Goal: Navigation & Orientation: Find specific page/section

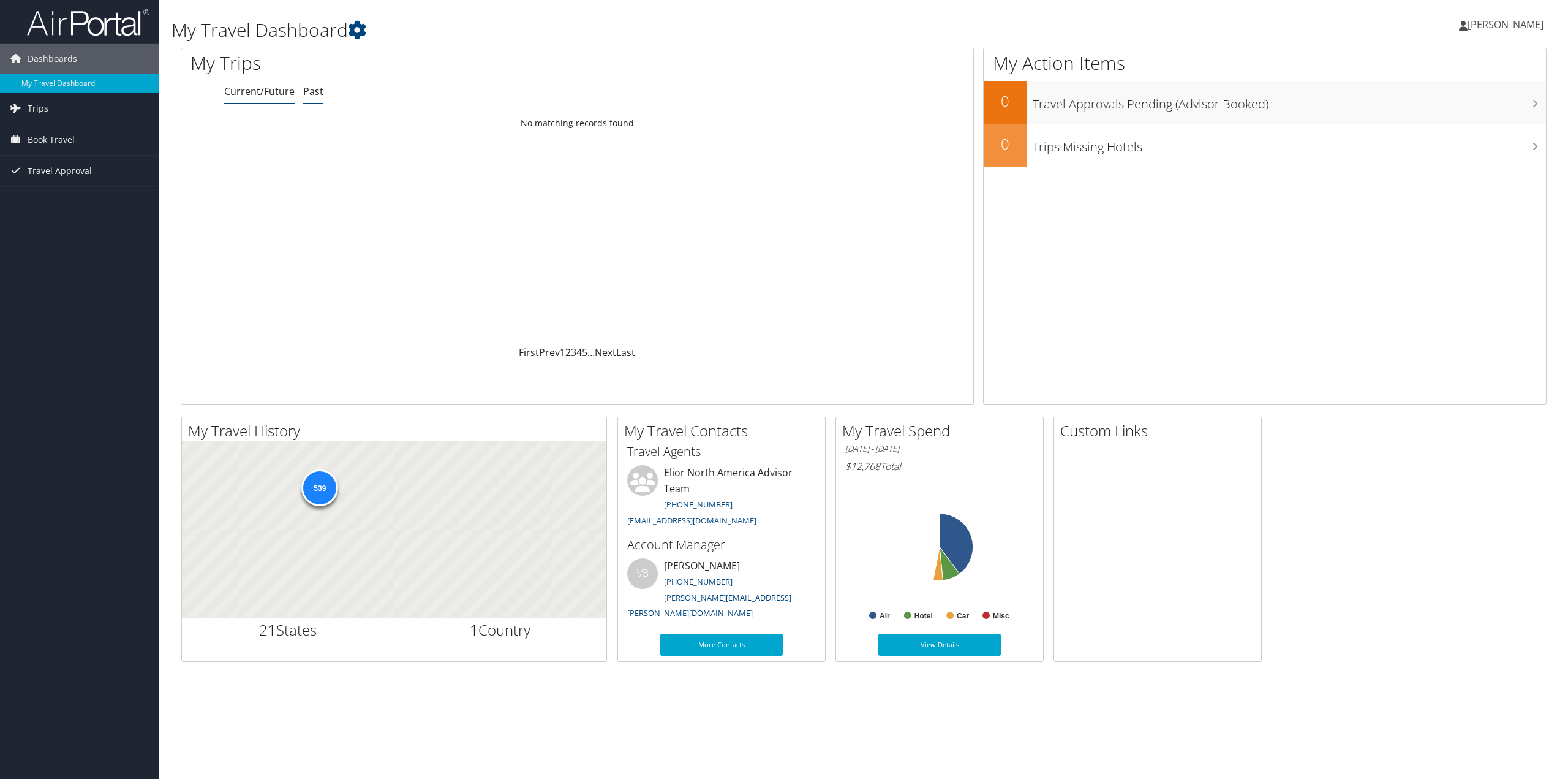
click at [316, 95] on link "Past" at bounding box center [314, 91] width 20 height 14
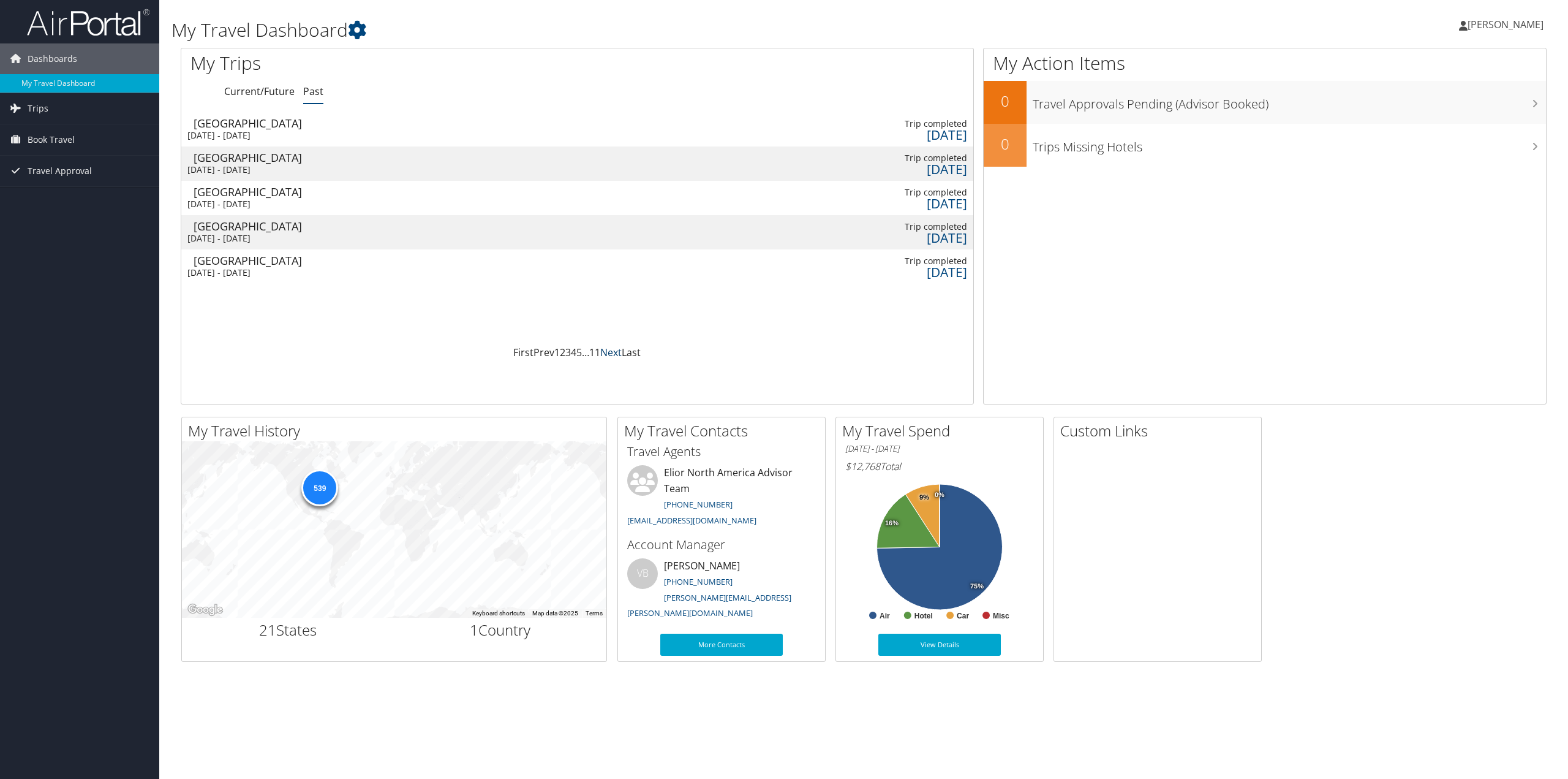
click at [615, 354] on link "Next" at bounding box center [610, 352] width 21 height 14
click at [544, 355] on link "Prev" at bounding box center [544, 352] width 21 height 14
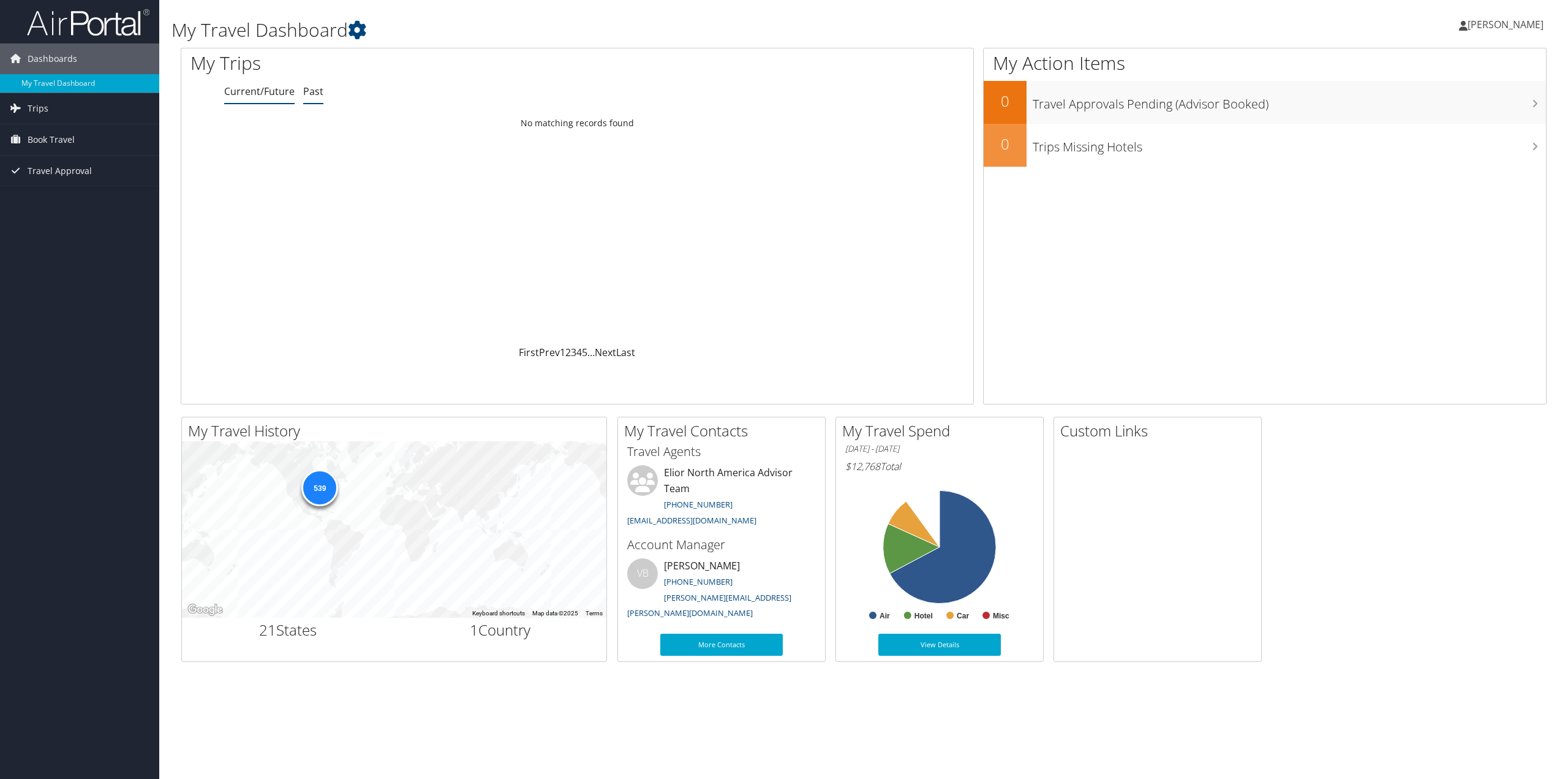
click at [319, 88] on link "Past" at bounding box center [314, 91] width 20 height 14
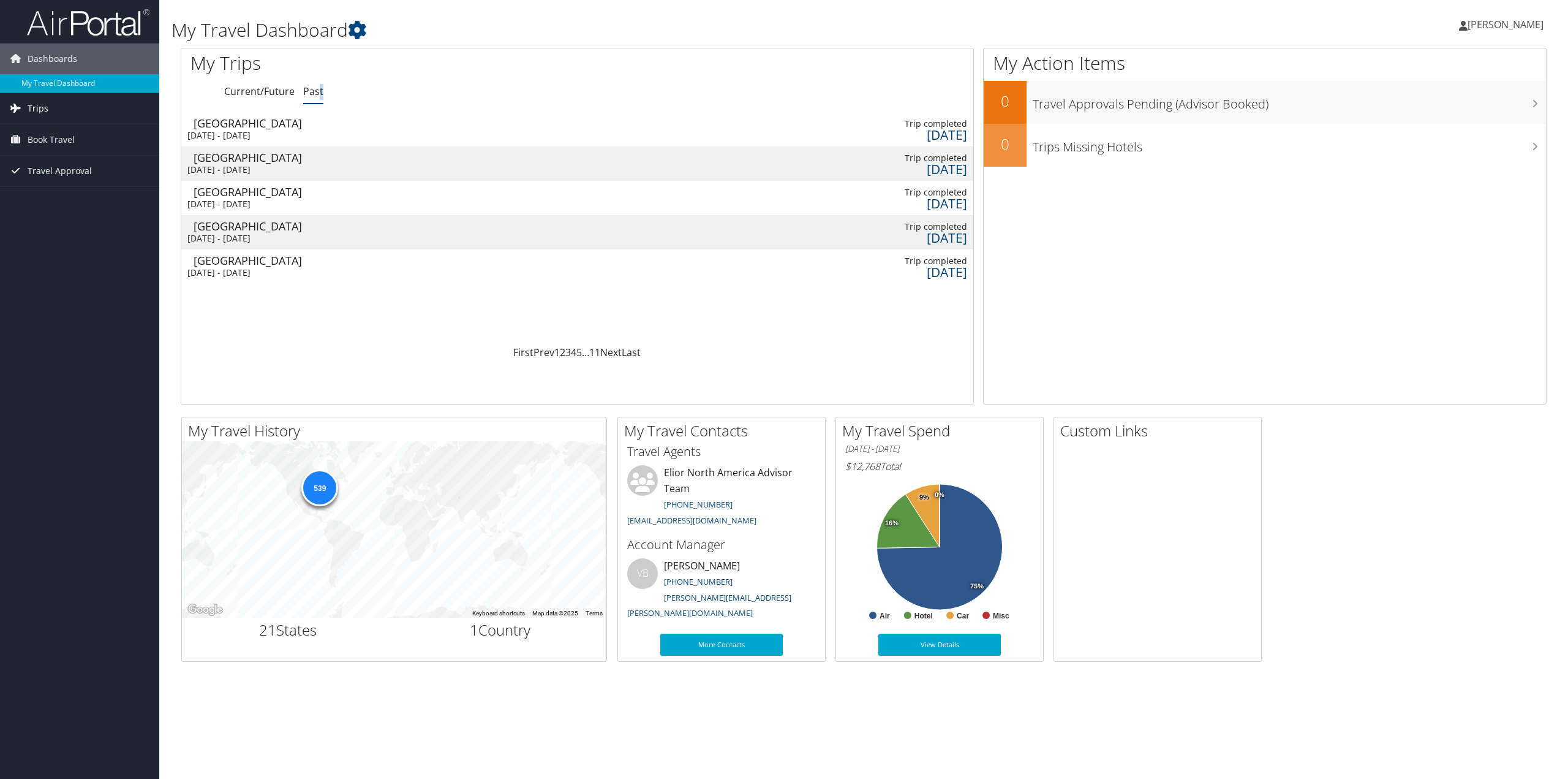
click at [81, 104] on link "Trips" at bounding box center [79, 108] width 159 height 31
click at [37, 149] on link "Past Trips" at bounding box center [79, 151] width 159 height 18
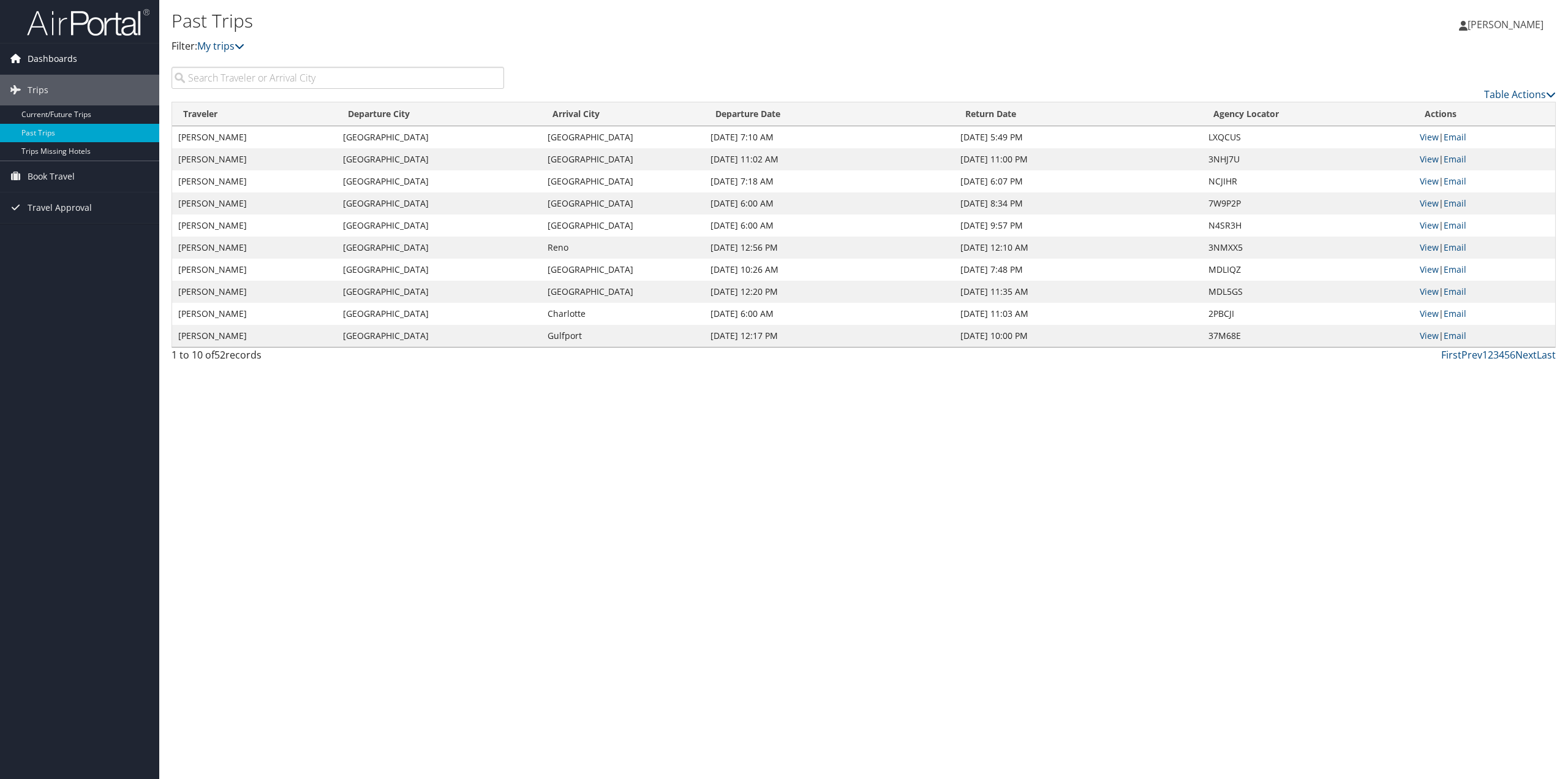
click at [52, 63] on span "Dashboards" at bounding box center [52, 59] width 49 height 31
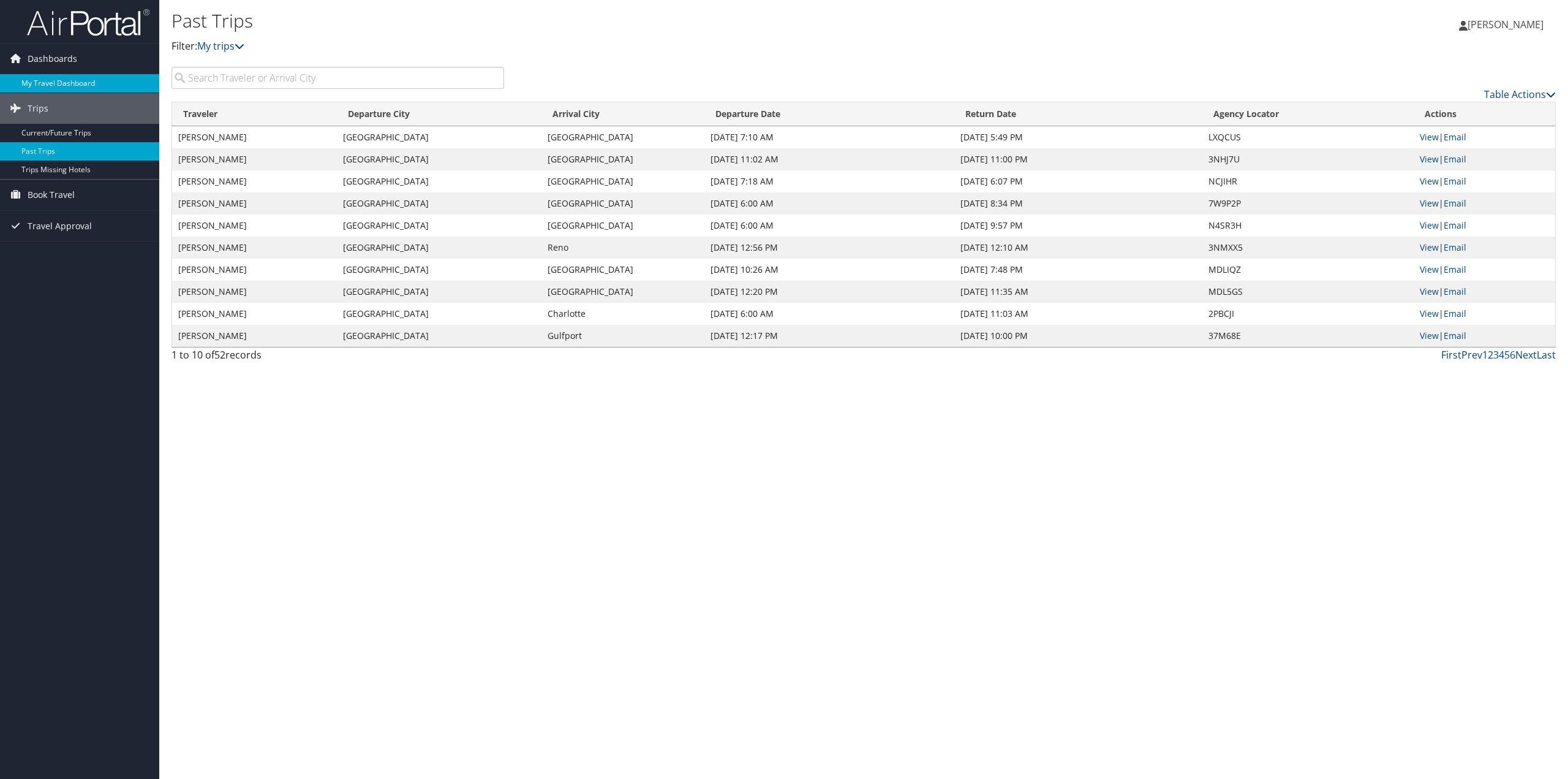
click at [52, 78] on link "My Travel Dashboard" at bounding box center [79, 83] width 159 height 18
